Goal: Task Accomplishment & Management: Complete application form

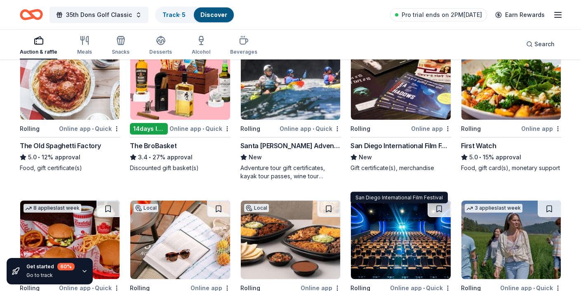
scroll to position [867, 0]
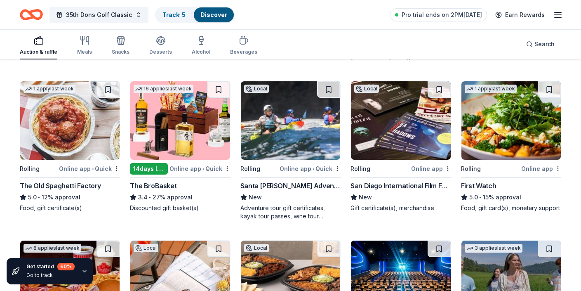
click at [374, 114] on img at bounding box center [400, 120] width 99 height 78
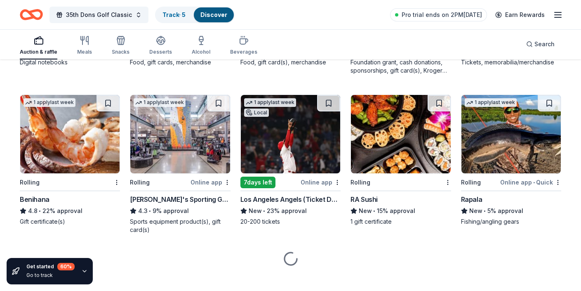
scroll to position [2750, 0]
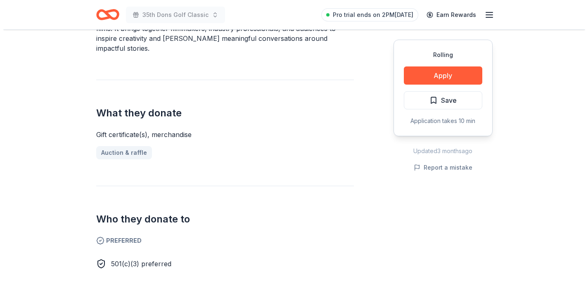
scroll to position [304, 0]
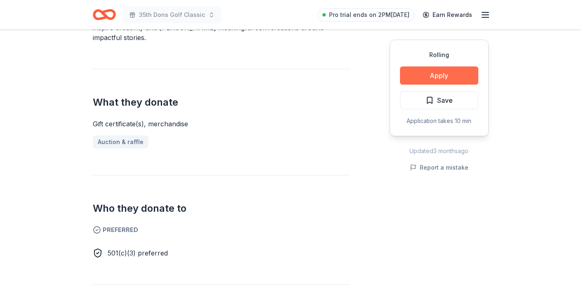
click at [432, 78] on button "Apply" at bounding box center [439, 75] width 78 height 18
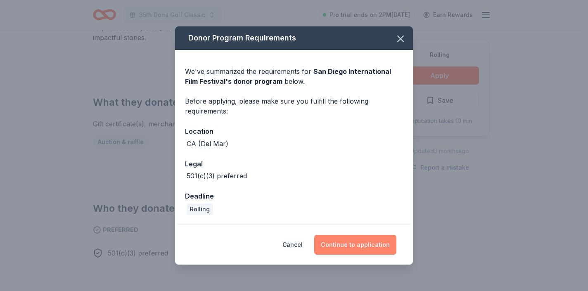
click at [355, 243] on button "Continue to application" at bounding box center [355, 245] width 82 height 20
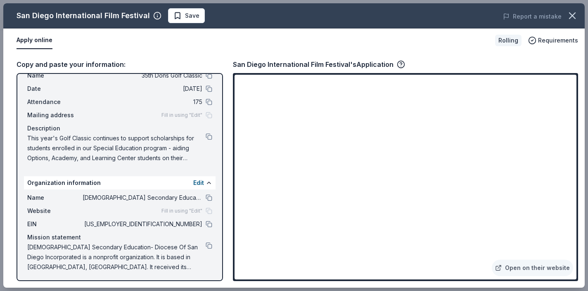
scroll to position [28, 0]
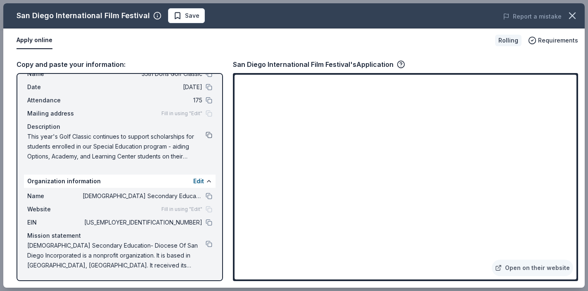
click at [206, 133] on button at bounding box center [209, 135] width 7 height 7
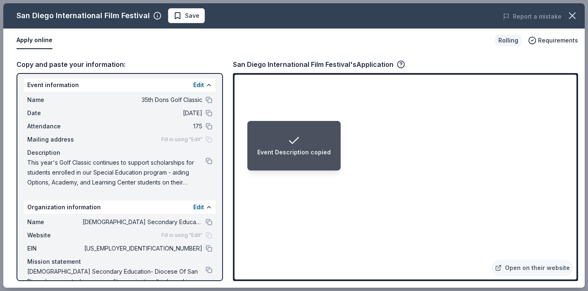
scroll to position [0, 0]
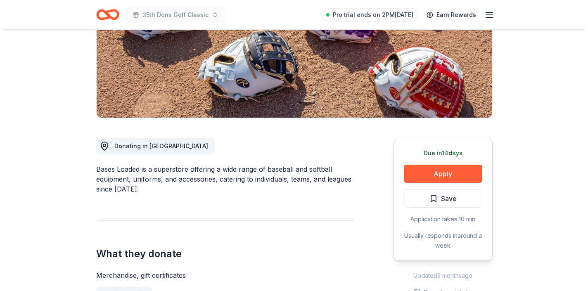
scroll to position [156, 0]
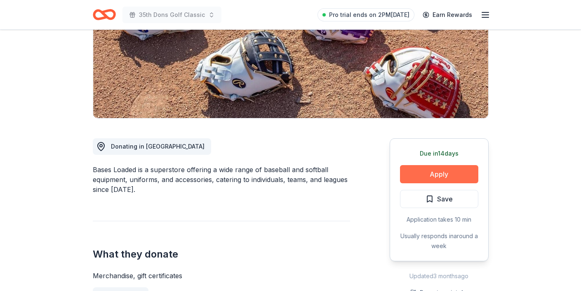
click at [458, 167] on button "Apply" at bounding box center [439, 174] width 78 height 18
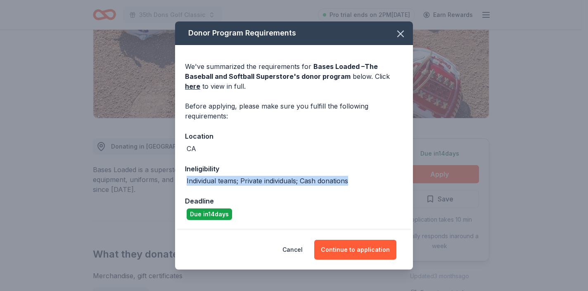
drag, startPoint x: 186, startPoint y: 183, endPoint x: 373, endPoint y: 183, distance: 186.5
click at [373, 183] on div "Individual teams; Private individuals; Cash donations" at bounding box center [294, 181] width 218 height 10
drag, startPoint x: 373, startPoint y: 183, endPoint x: 263, endPoint y: 166, distance: 110.6
click at [269, 168] on div "Ineligibility Individual teams; Private individuals; Cash donations" at bounding box center [294, 174] width 218 height 22
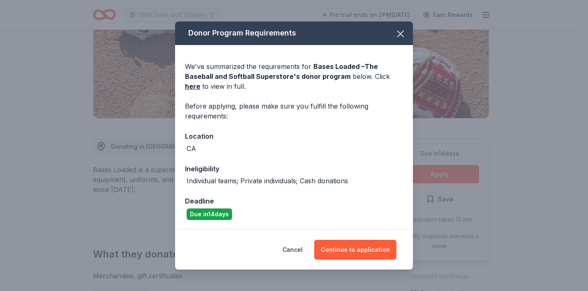
drag, startPoint x: 225, startPoint y: 147, endPoint x: 194, endPoint y: 87, distance: 68.5
click at [194, 87] on div "We've summarized the requirements for Bases Loaded –The Baseball and Softball S…" at bounding box center [294, 137] width 238 height 184
drag, startPoint x: 194, startPoint y: 76, endPoint x: 359, endPoint y: 210, distance: 213.0
click at [359, 210] on div "We've summarized the requirements for Bases Loaded –The Baseball and Softball S…" at bounding box center [294, 137] width 238 height 184
click at [359, 210] on div "Due in 14 days" at bounding box center [294, 214] width 218 height 12
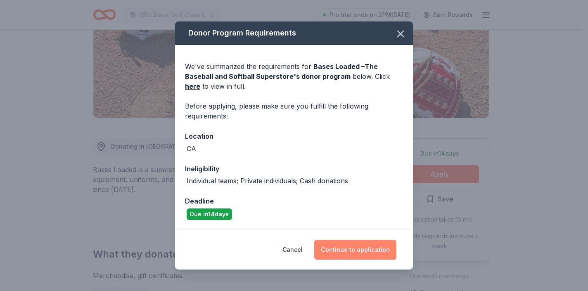
click at [356, 250] on button "Continue to application" at bounding box center [355, 250] width 82 height 20
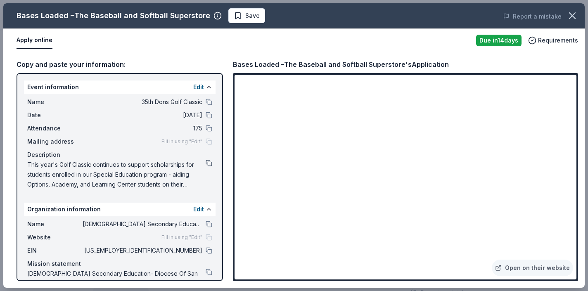
click at [206, 162] on button at bounding box center [209, 163] width 7 height 7
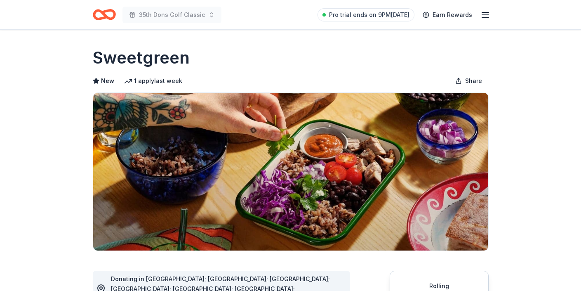
click at [376, 71] on div "Sweetgreen New 1 apply last week Share" at bounding box center [291, 148] width 396 height 205
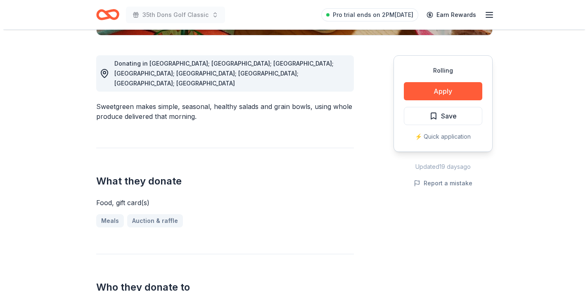
scroll to position [196, 0]
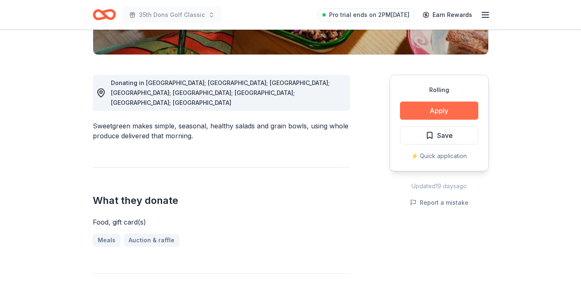
click at [463, 112] on button "Apply" at bounding box center [439, 111] width 78 height 18
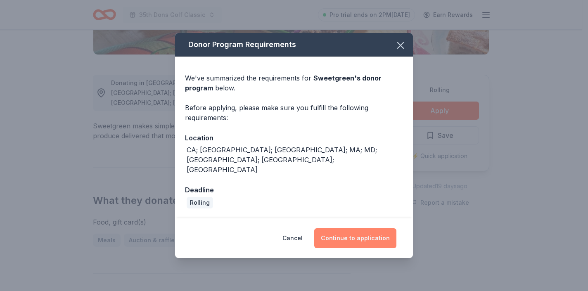
click at [332, 228] on button "Continue to application" at bounding box center [355, 238] width 82 height 20
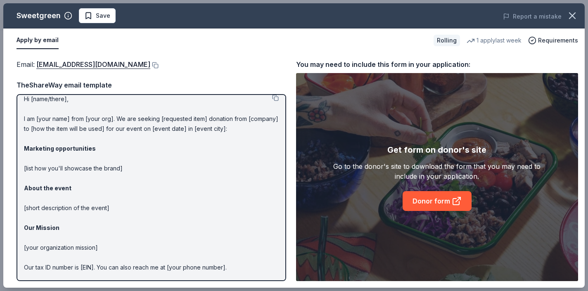
scroll to position [8, 0]
click at [150, 63] on button at bounding box center [154, 65] width 8 height 7
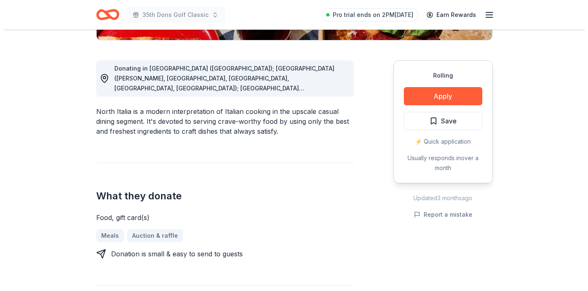
scroll to position [211, 0]
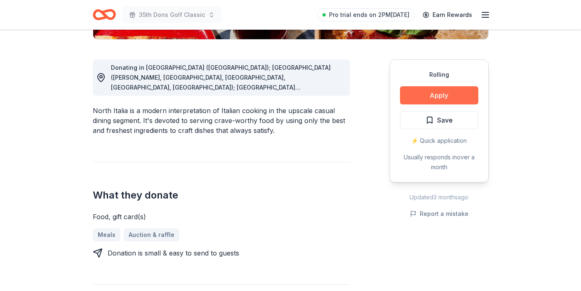
click at [415, 97] on button "Apply" at bounding box center [439, 95] width 78 height 18
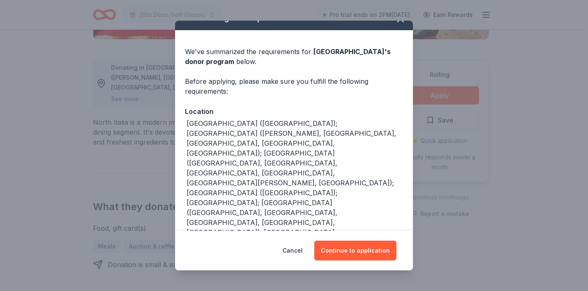
scroll to position [15, 0]
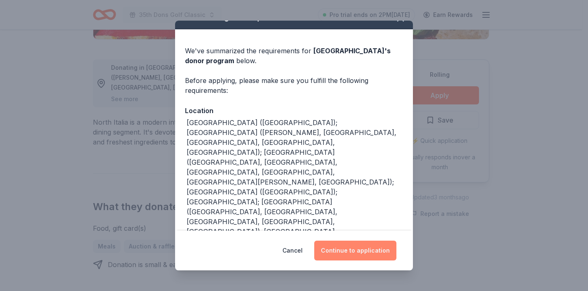
click at [367, 255] on button "Continue to application" at bounding box center [355, 251] width 82 height 20
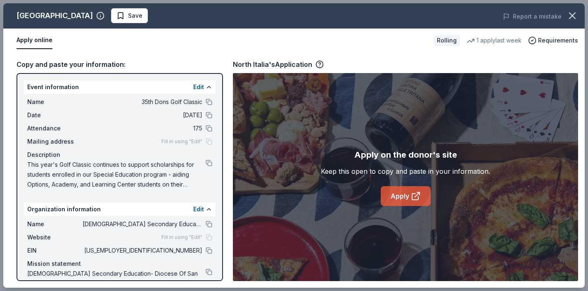
click at [413, 201] on link "Apply" at bounding box center [405, 196] width 50 height 20
click at [206, 164] on button at bounding box center [209, 163] width 7 height 7
click at [206, 163] on button at bounding box center [209, 163] width 7 height 7
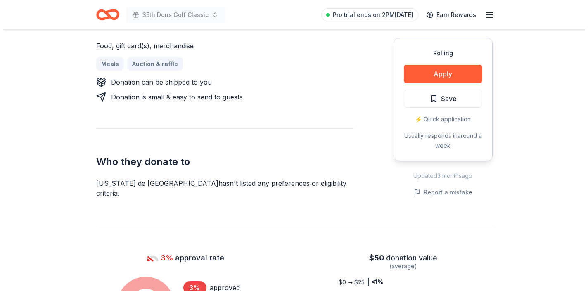
scroll to position [341, 0]
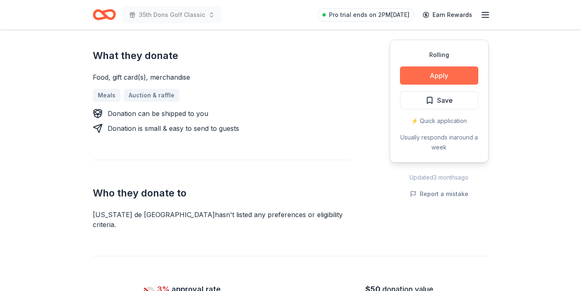
click at [431, 72] on button "Apply" at bounding box center [439, 75] width 78 height 18
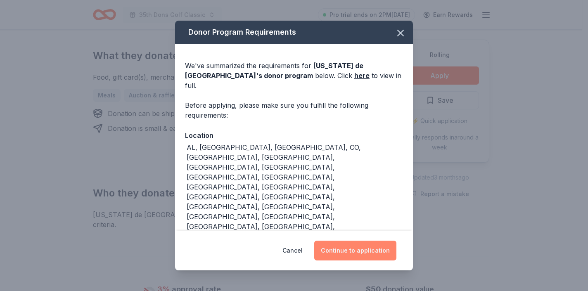
click at [319, 241] on button "Continue to application" at bounding box center [355, 251] width 82 height 20
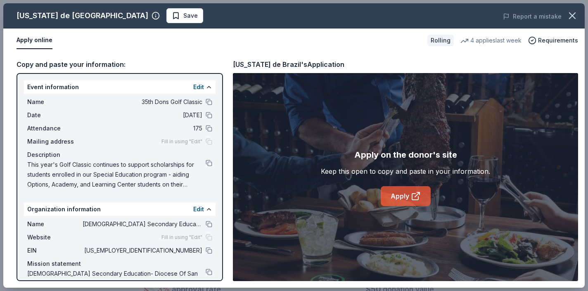
click at [417, 198] on icon at bounding box center [415, 197] width 6 height 6
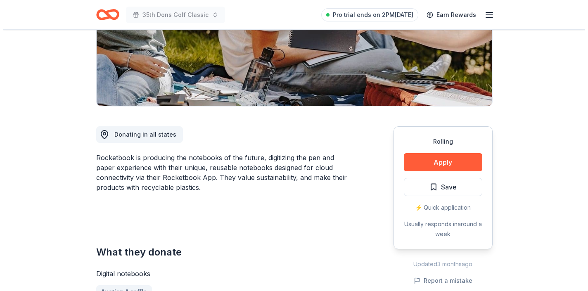
scroll to position [227, 0]
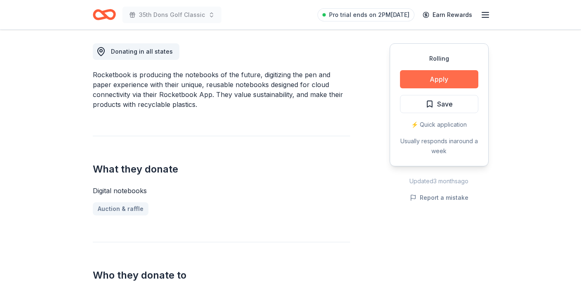
click at [437, 85] on button "Apply" at bounding box center [439, 79] width 78 height 18
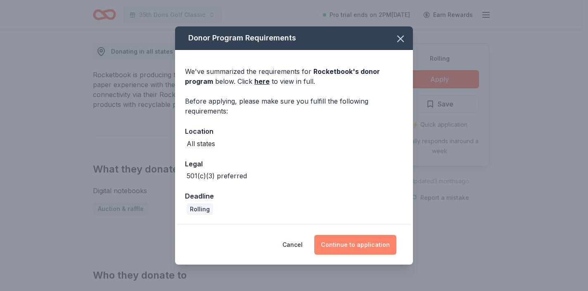
click at [368, 241] on button "Continue to application" at bounding box center [355, 245] width 82 height 20
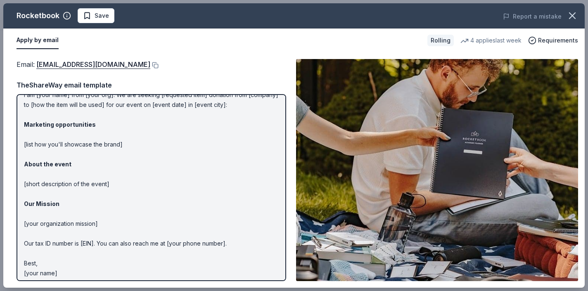
scroll to position [36, 0]
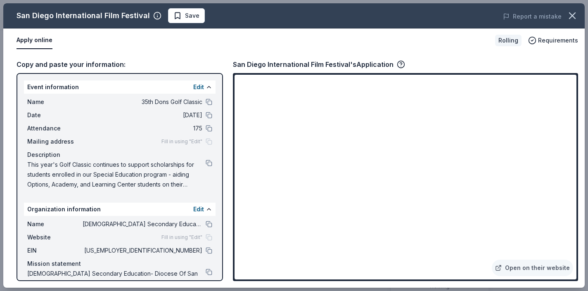
scroll to position [304, 0]
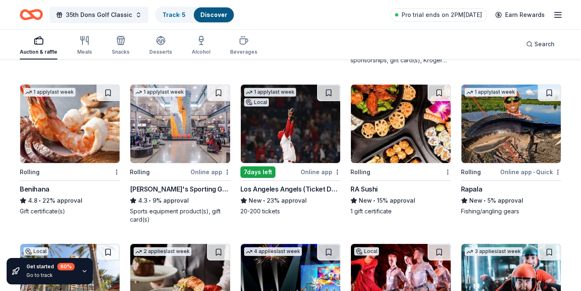
scroll to position [2751, 0]
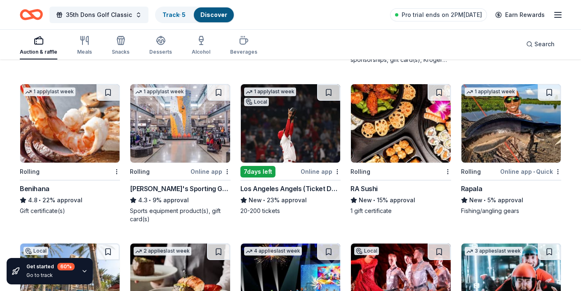
click at [39, 50] on div "Auction & raffle" at bounding box center [39, 52] width 38 height 7
click at [565, 14] on div "35th Dons Golf Classic Track · 5 Discover Pro trial ends on 2PM[DATE] Earn Rewa…" at bounding box center [290, 14] width 581 height 29
click at [560, 14] on icon "button" at bounding box center [558, 15] width 10 height 10
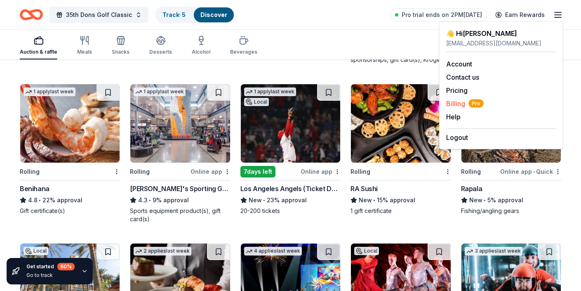
click at [463, 105] on span "Billing Pro" at bounding box center [466, 104] width 38 height 10
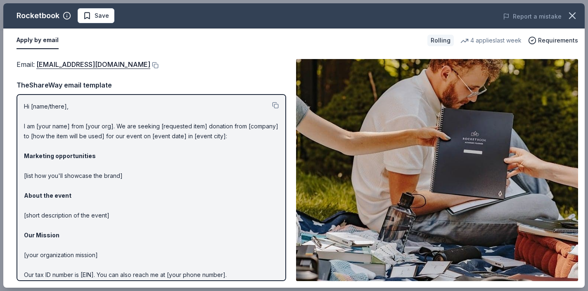
scroll to position [36, 0]
